Goal: Book appointment/travel/reservation

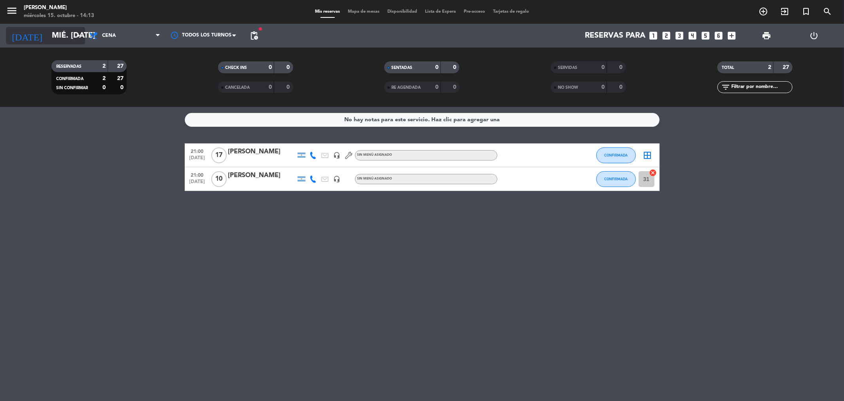
click at [72, 42] on input "mié. [DATE]" at bounding box center [98, 35] width 101 height 17
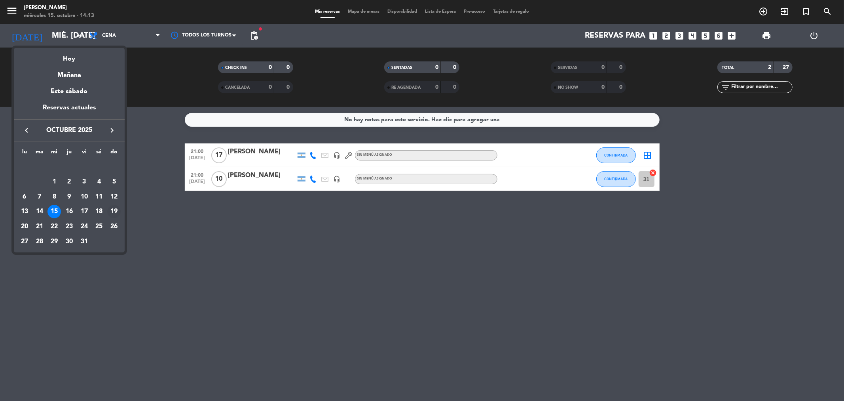
click at [115, 210] on div "19" at bounding box center [113, 211] width 13 height 13
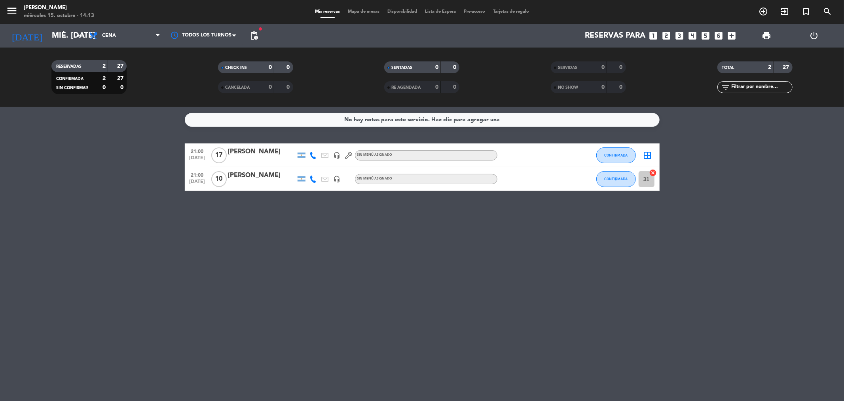
type input "dom. [DATE]"
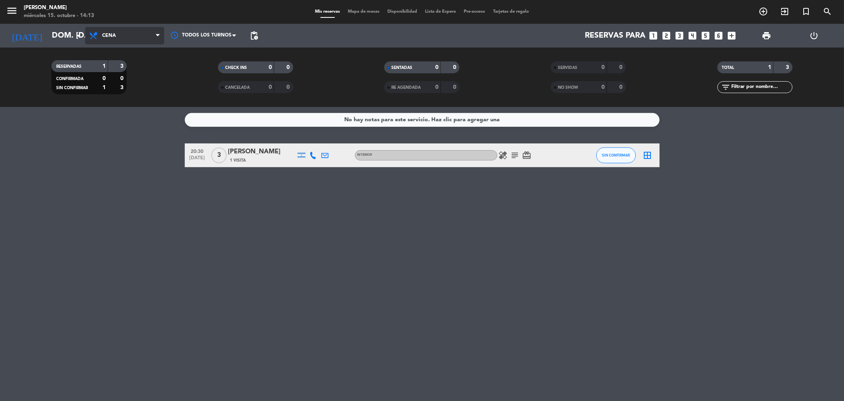
click at [118, 41] on span "Cena" at bounding box center [124, 35] width 79 height 17
click at [120, 57] on div "menu [PERSON_NAME] miércoles 15. octubre - 14:13 Mis reservas Mapa de mesas Dis…" at bounding box center [422, 53] width 844 height 107
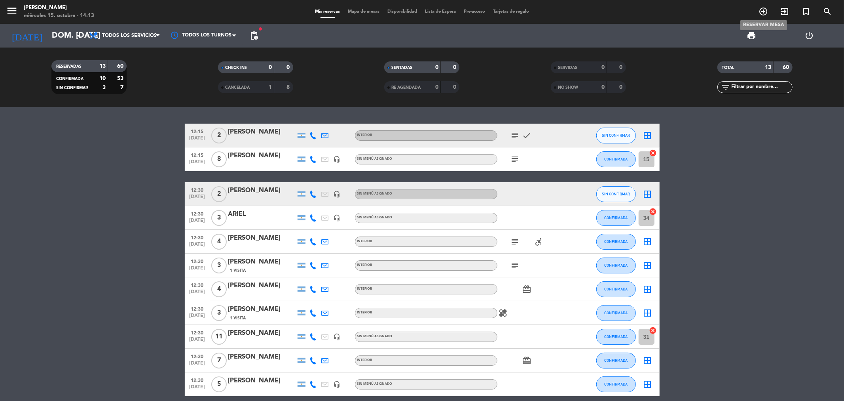
click at [767, 11] on icon "add_circle_outline" at bounding box center [763, 11] width 9 height 9
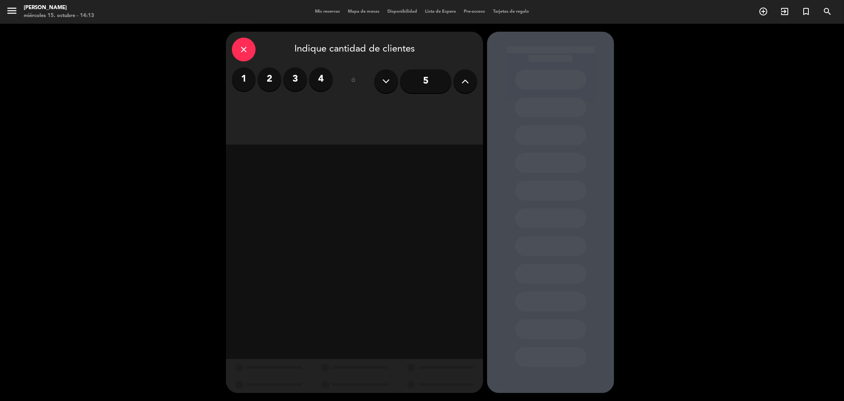
click at [301, 84] on label "3" at bounding box center [295, 79] width 24 height 24
click at [331, 116] on div "Almuerzo" at bounding box center [293, 109] width 122 height 16
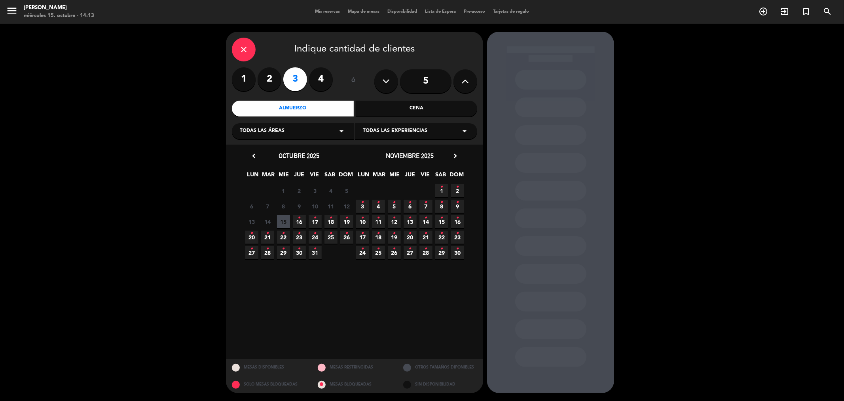
click at [342, 219] on span "19 •" at bounding box center [346, 221] width 13 height 13
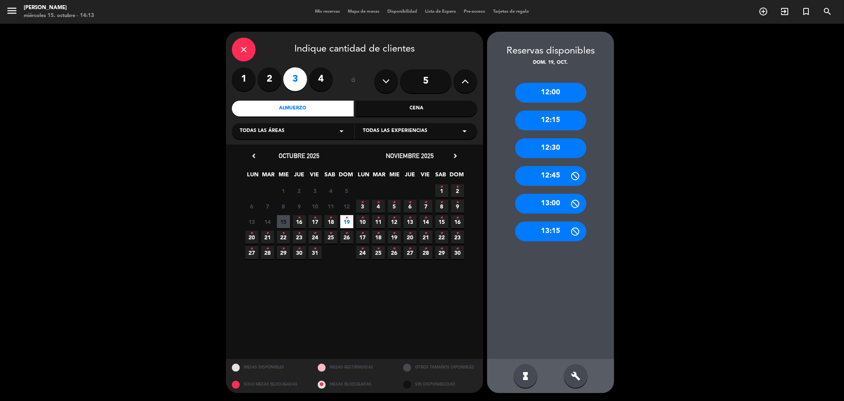
click at [542, 149] on div "12:30" at bounding box center [550, 148] width 71 height 20
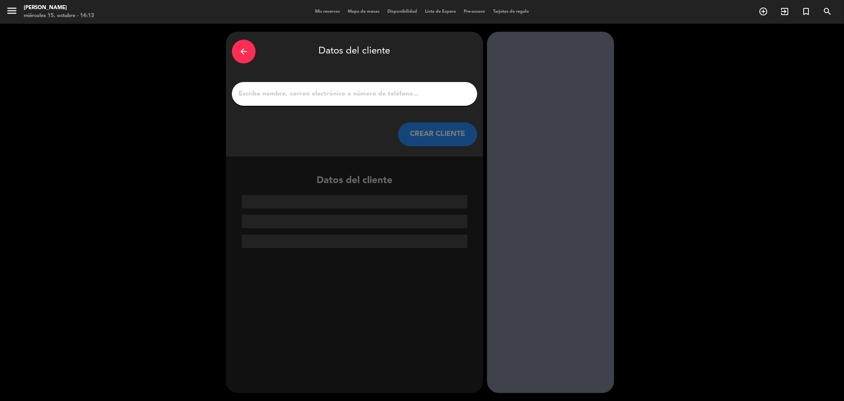
click at [338, 94] on input "1" at bounding box center [355, 93] width 234 height 11
type input "k"
type input "L"
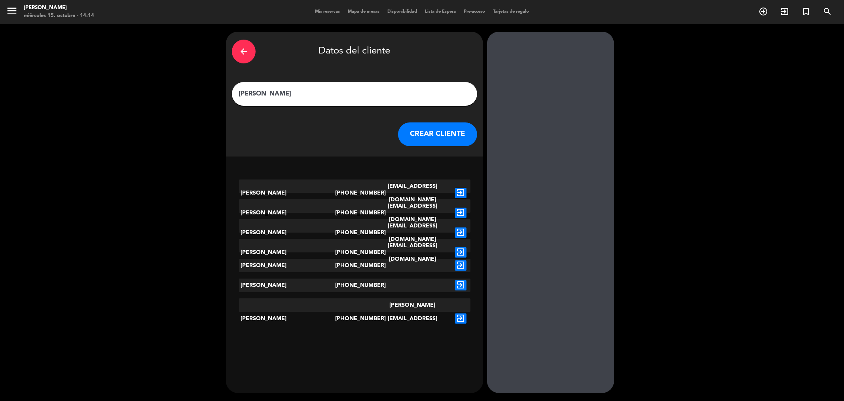
click at [313, 97] on input "[PERSON_NAME]" at bounding box center [355, 93] width 234 height 11
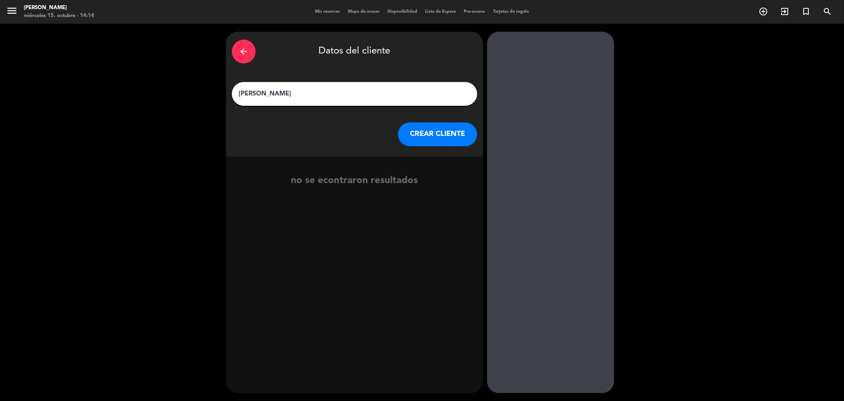
type input "[PERSON_NAME]"
click at [406, 129] on button "CREAR CLIENTE" at bounding box center [437, 134] width 79 height 24
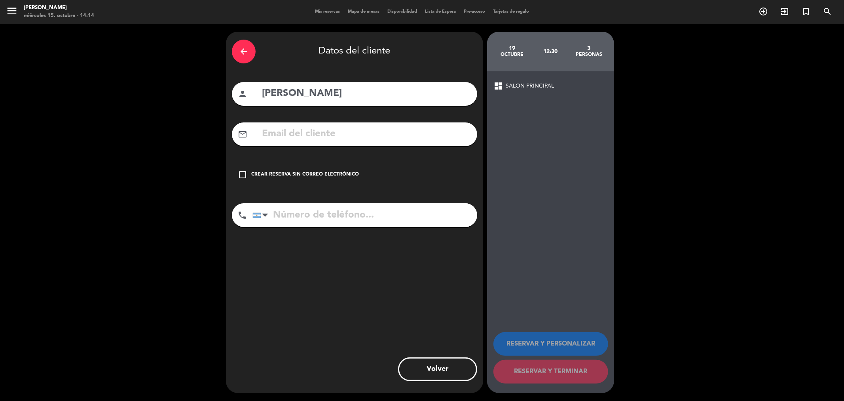
click at [305, 175] on div "Crear reserva sin correo electrónico" at bounding box center [305, 175] width 108 height 8
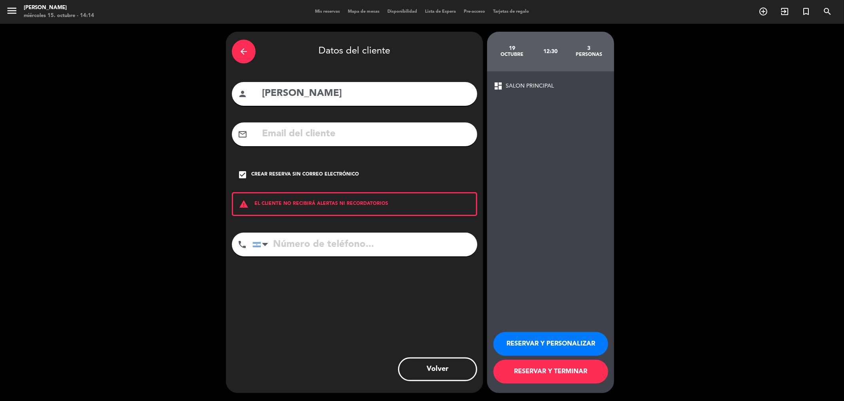
click at [277, 241] on input "tel" at bounding box center [365, 244] width 225 height 24
type input "1130085337"
click at [546, 344] on button "RESERVAR Y PERSONALIZAR" at bounding box center [551, 344] width 115 height 24
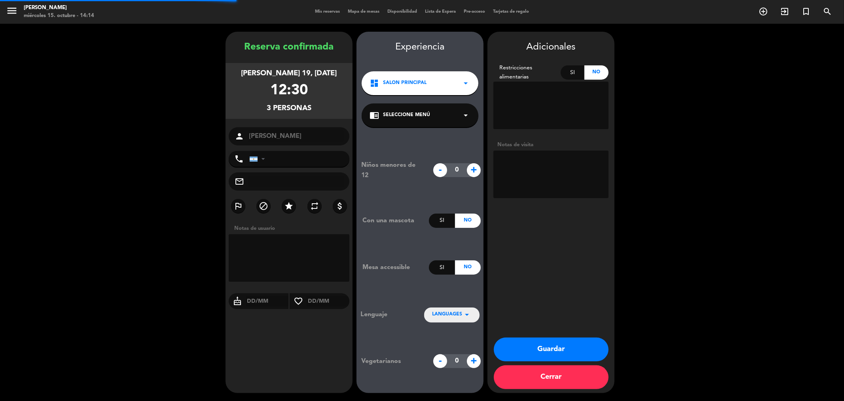
type input "[PHONE_NUMBER]"
click at [436, 82] on div "dashboard SALON PRINCIPAL arrow_drop_down" at bounding box center [420, 83] width 117 height 24
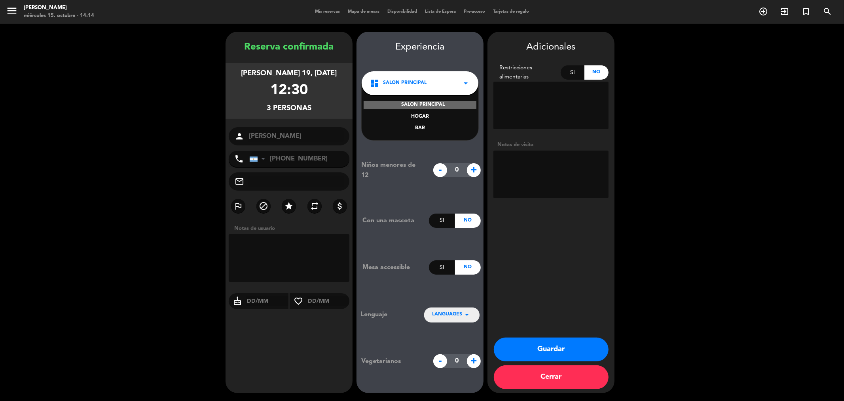
click at [427, 127] on div "BAR" at bounding box center [420, 128] width 101 height 8
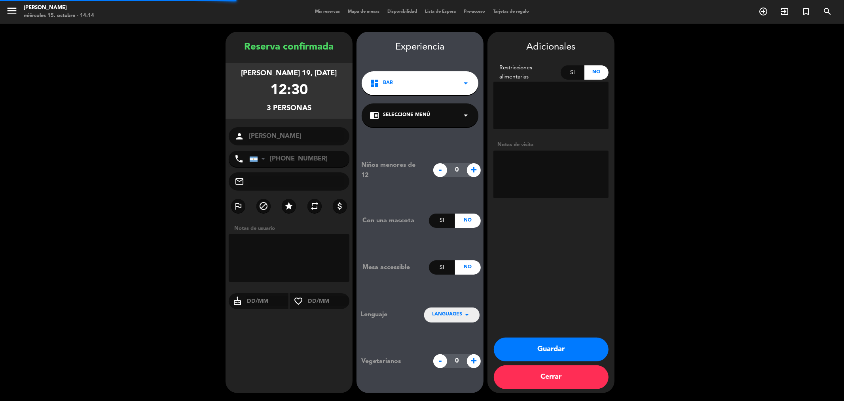
click at [441, 85] on div "dashboard BAR arrow_drop_down" at bounding box center [420, 83] width 117 height 24
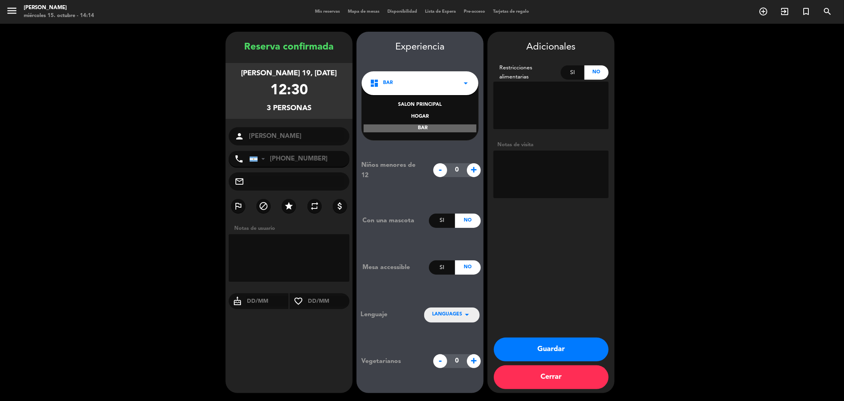
click at [414, 76] on div "dashboard BAR arrow_drop_down" at bounding box center [420, 83] width 117 height 24
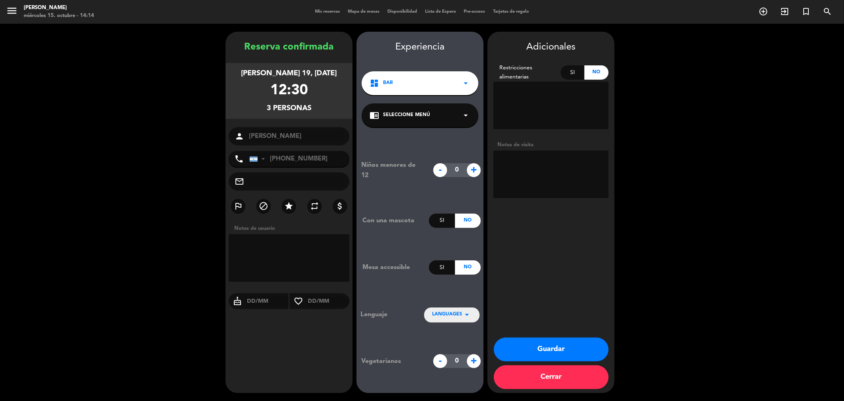
click at [403, 112] on span "Seleccione Menú" at bounding box center [406, 115] width 47 height 8
click at [418, 133] on div "INTERIOR" at bounding box center [420, 137] width 101 height 8
click at [438, 88] on div "dashboard BAR arrow_drop_down" at bounding box center [420, 83] width 117 height 24
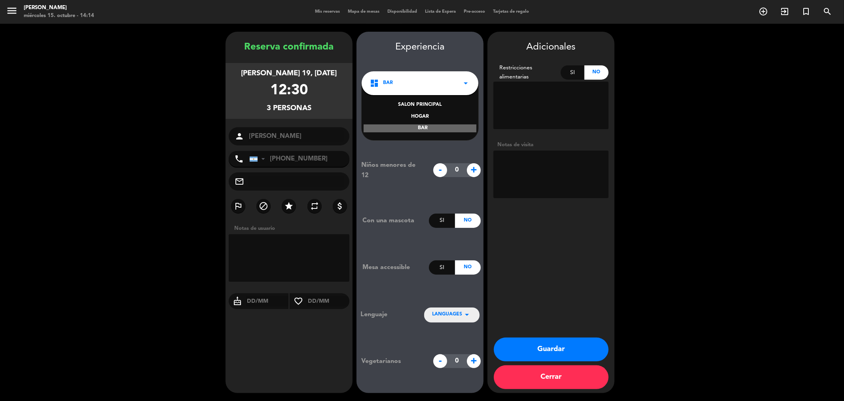
click at [579, 367] on button "Cerrar" at bounding box center [551, 377] width 115 height 24
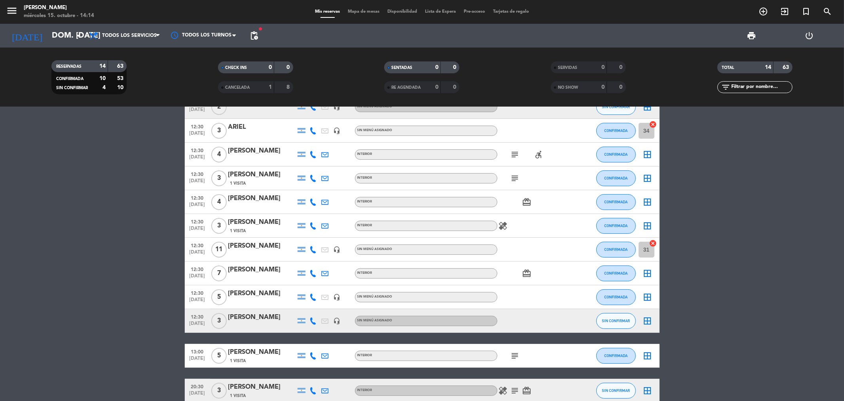
scroll to position [88, 0]
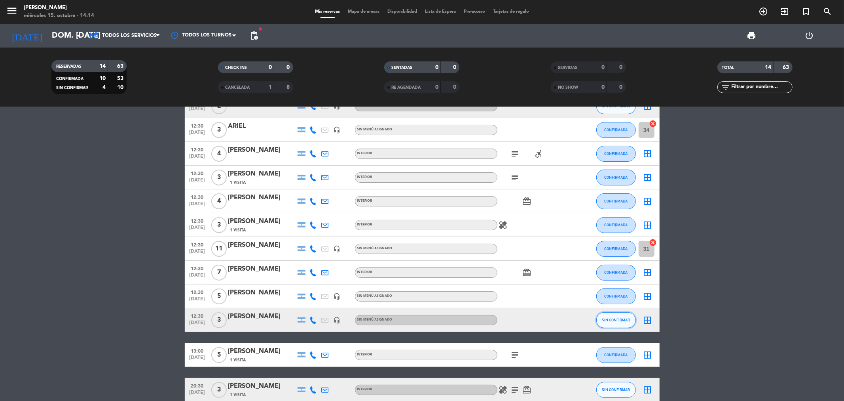
click at [618, 317] on span "SIN CONFIRMAR" at bounding box center [616, 319] width 28 height 4
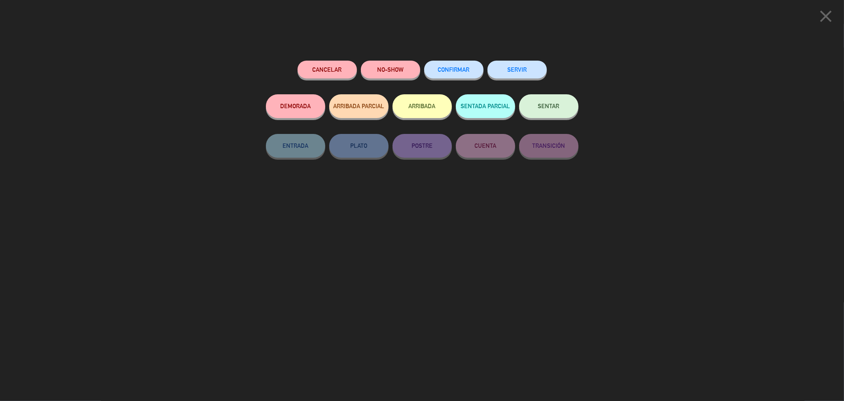
click at [448, 76] on button "CONFIRMAR" at bounding box center [453, 70] width 59 height 18
